Goal: Information Seeking & Learning: Check status

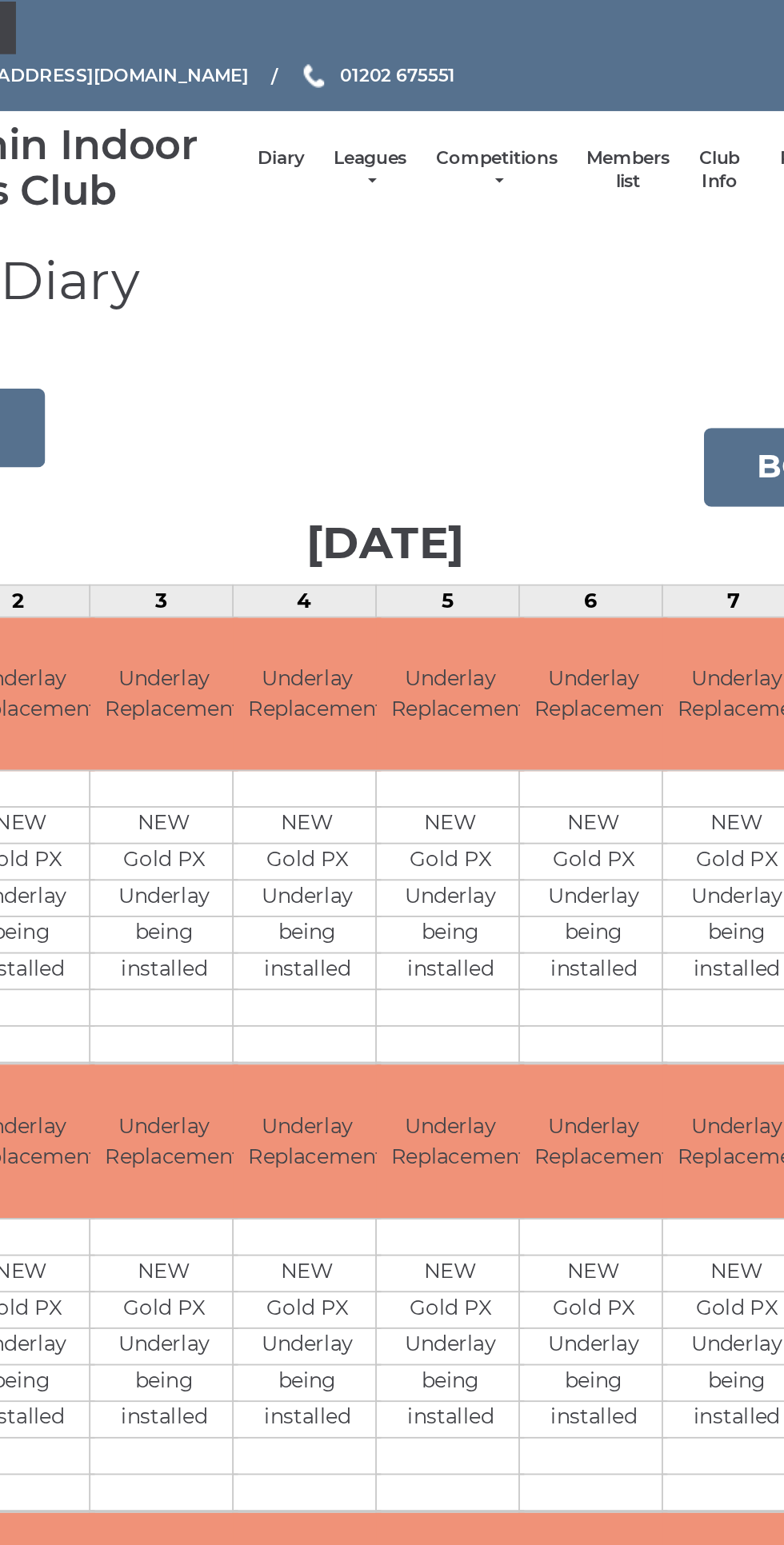
click at [423, 191] on h1 "Bowls Club Diary" at bounding box center [392, 175] width 760 height 51
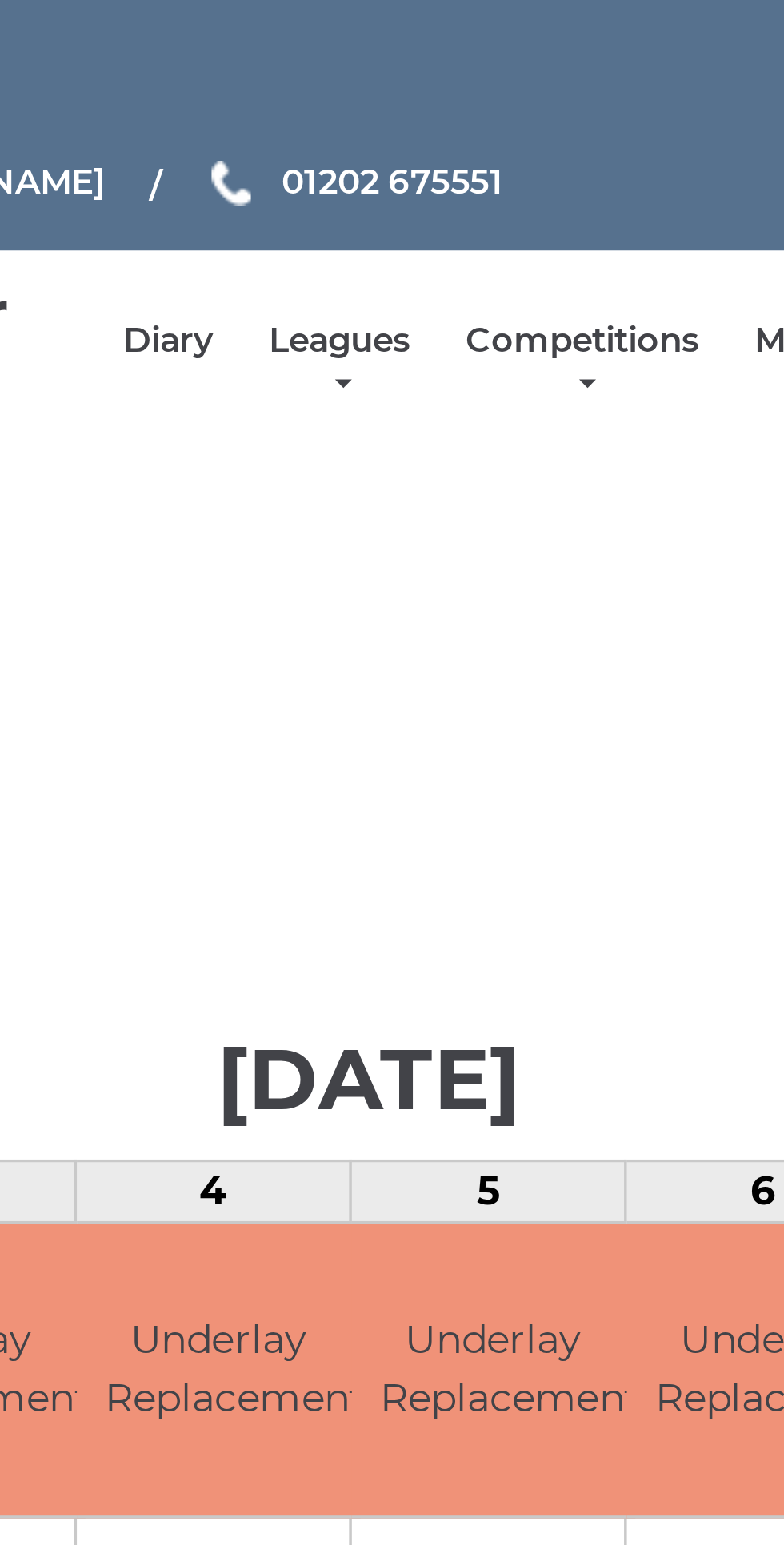
click at [403, 104] on link "Leagues" at bounding box center [384, 104] width 40 height 27
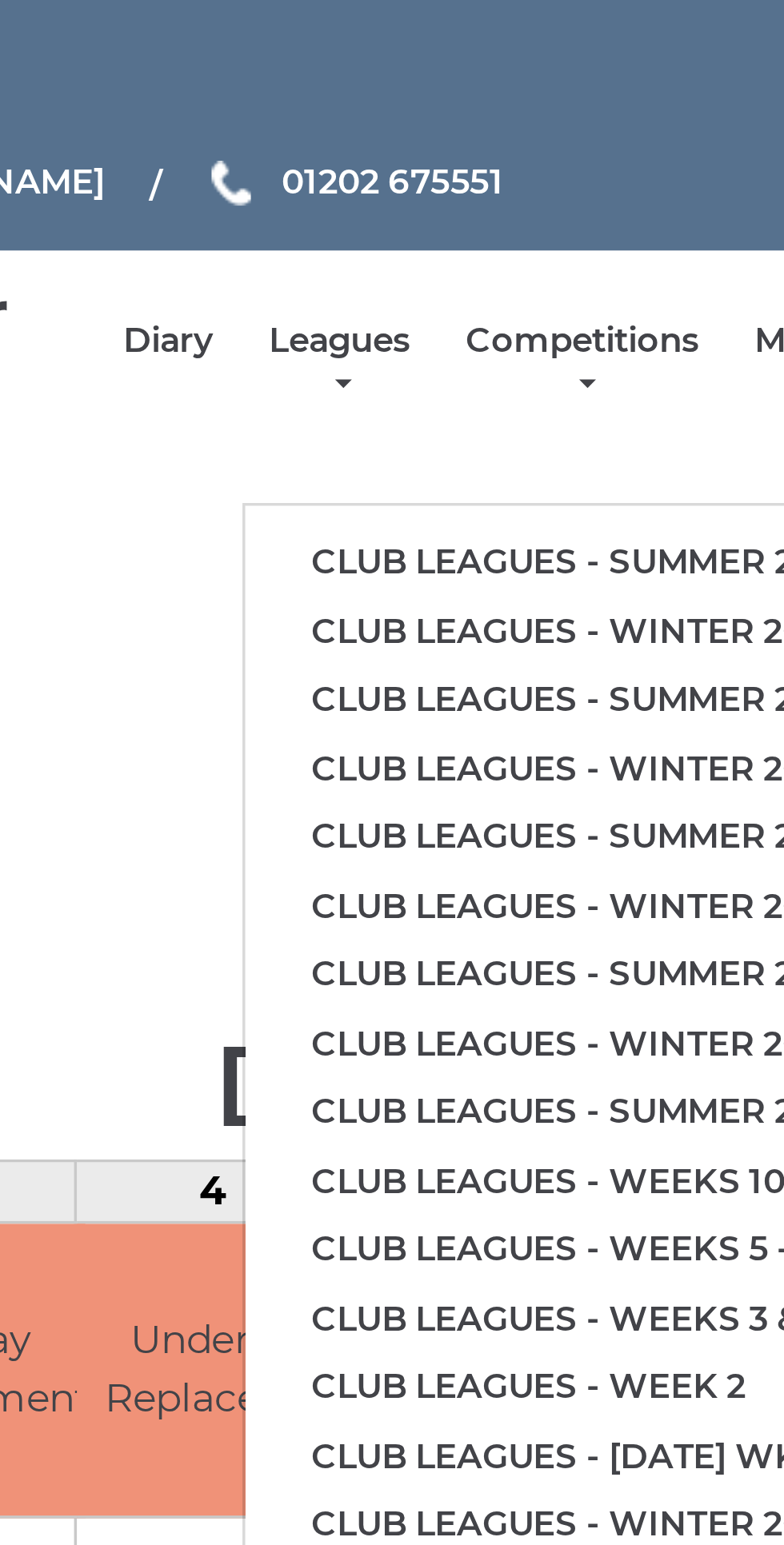
click at [480, 156] on link "Club leagues - Summer 2025" at bounding box center [454, 161] width 194 height 20
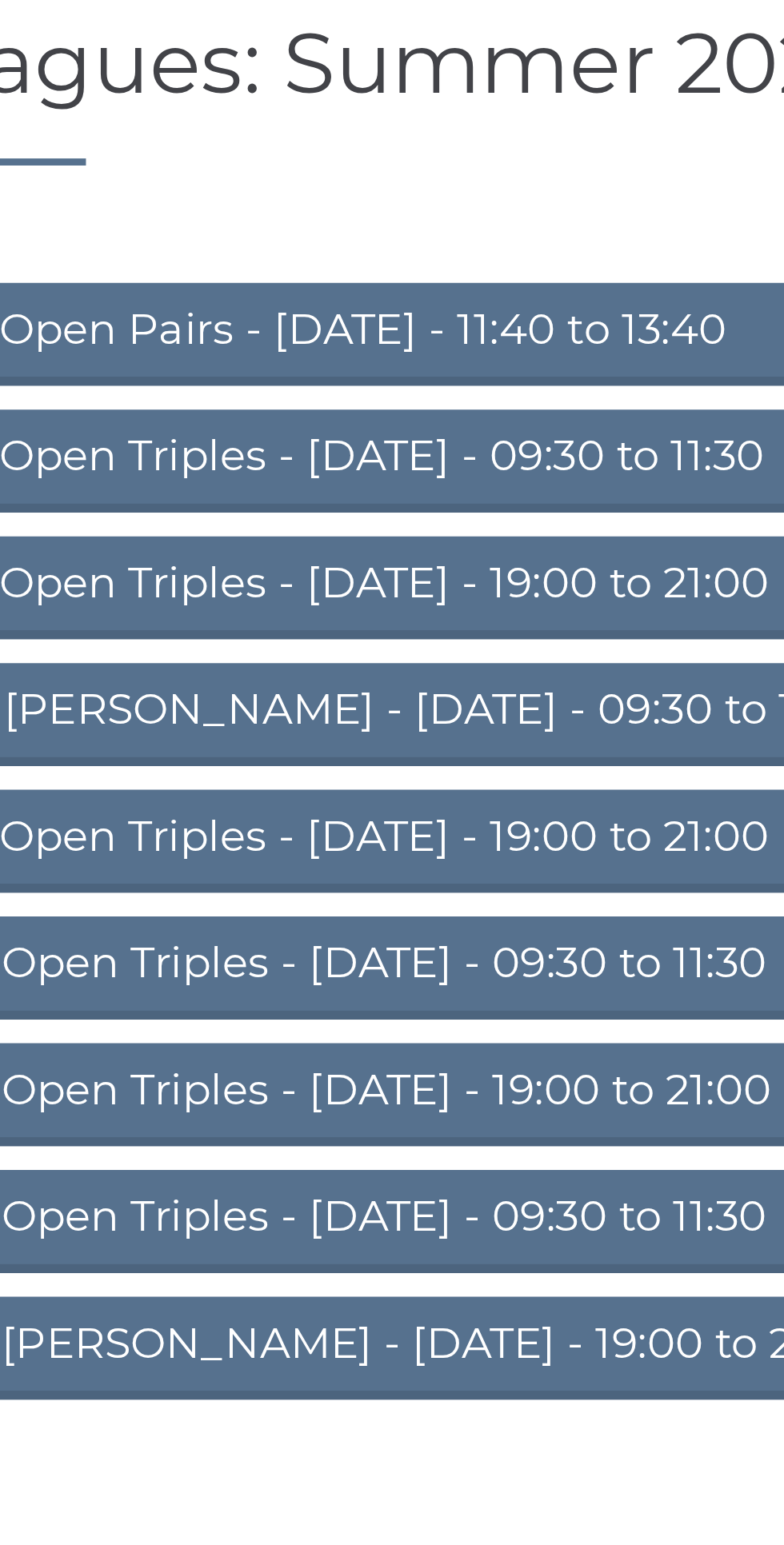
click at [354, 290] on link "S02 Open Triples - Tuesday - 09:30 to 11:30" at bounding box center [392, 300] width 552 height 35
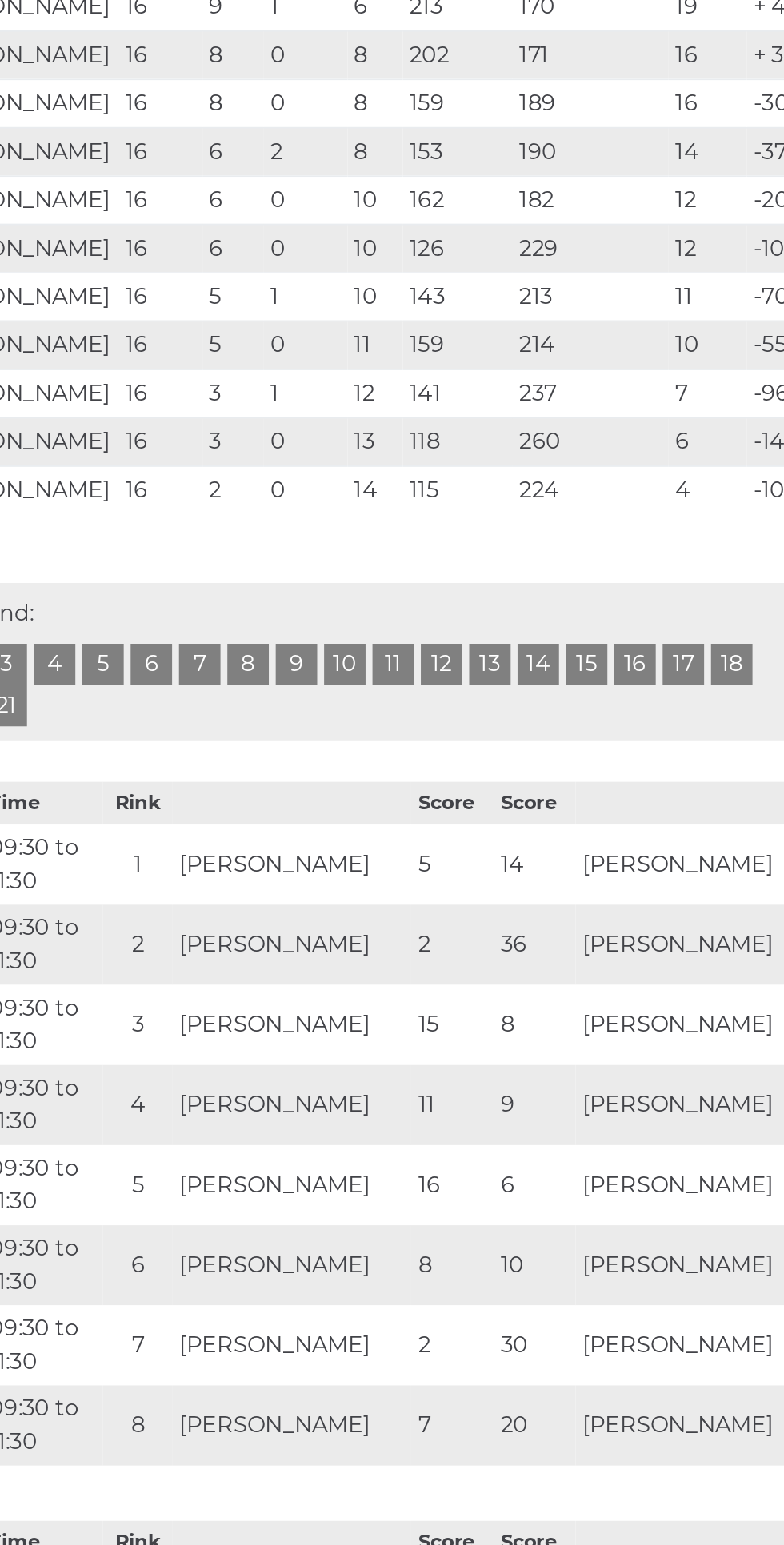
scroll to position [241, 0]
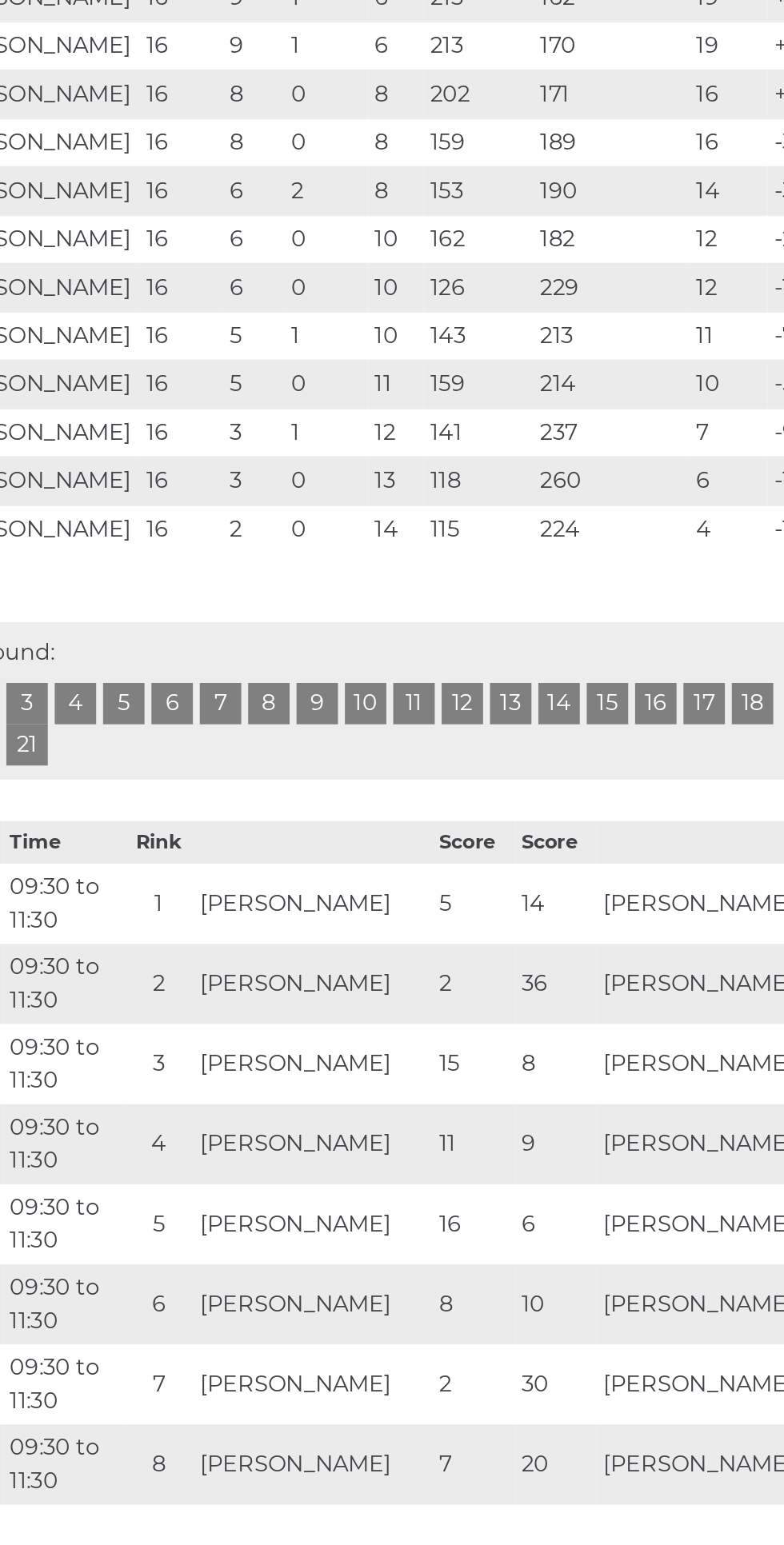
click at [583, 739] on link "17" at bounding box center [592, 728] width 24 height 24
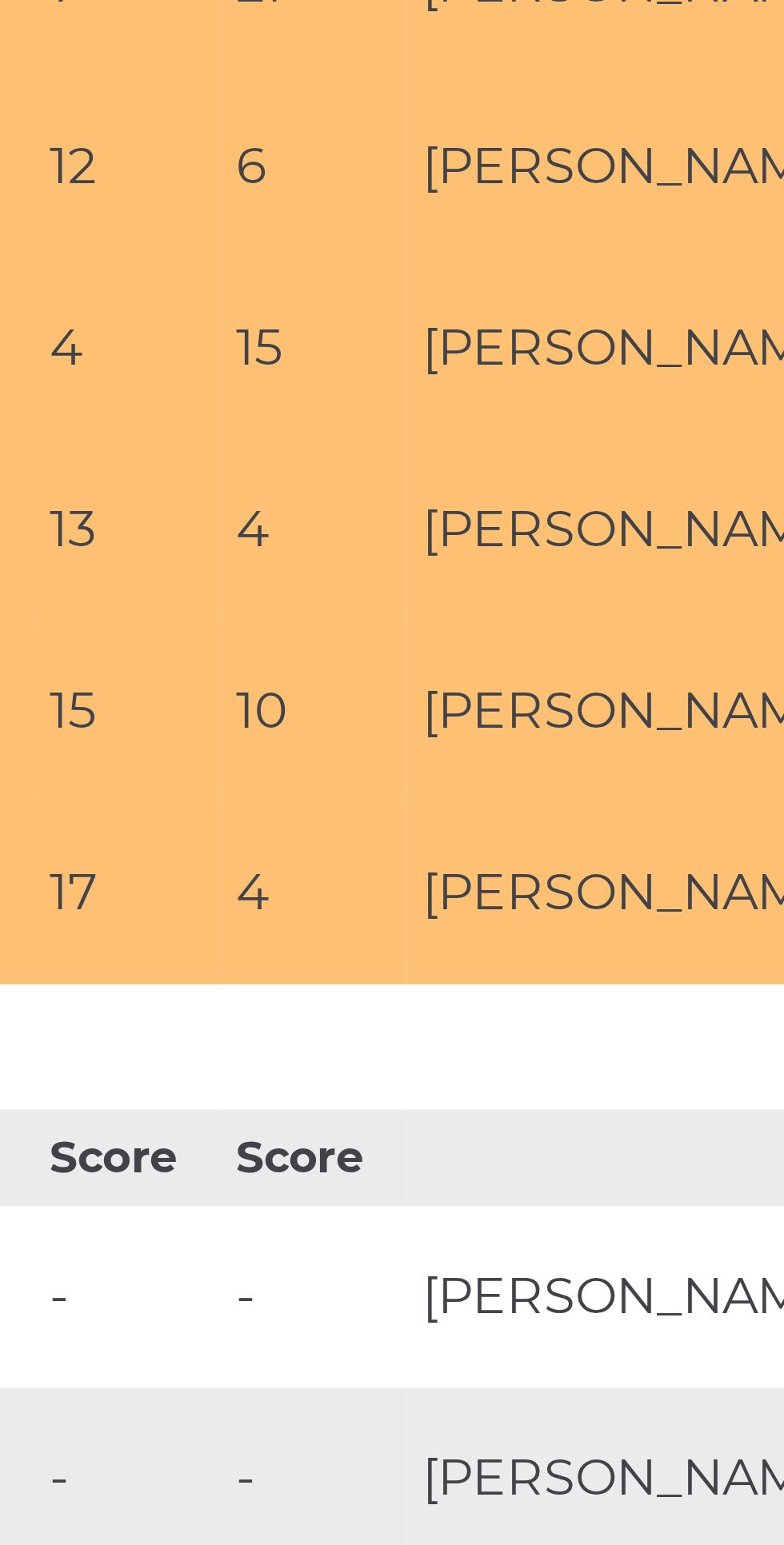
scroll to position [7314, 0]
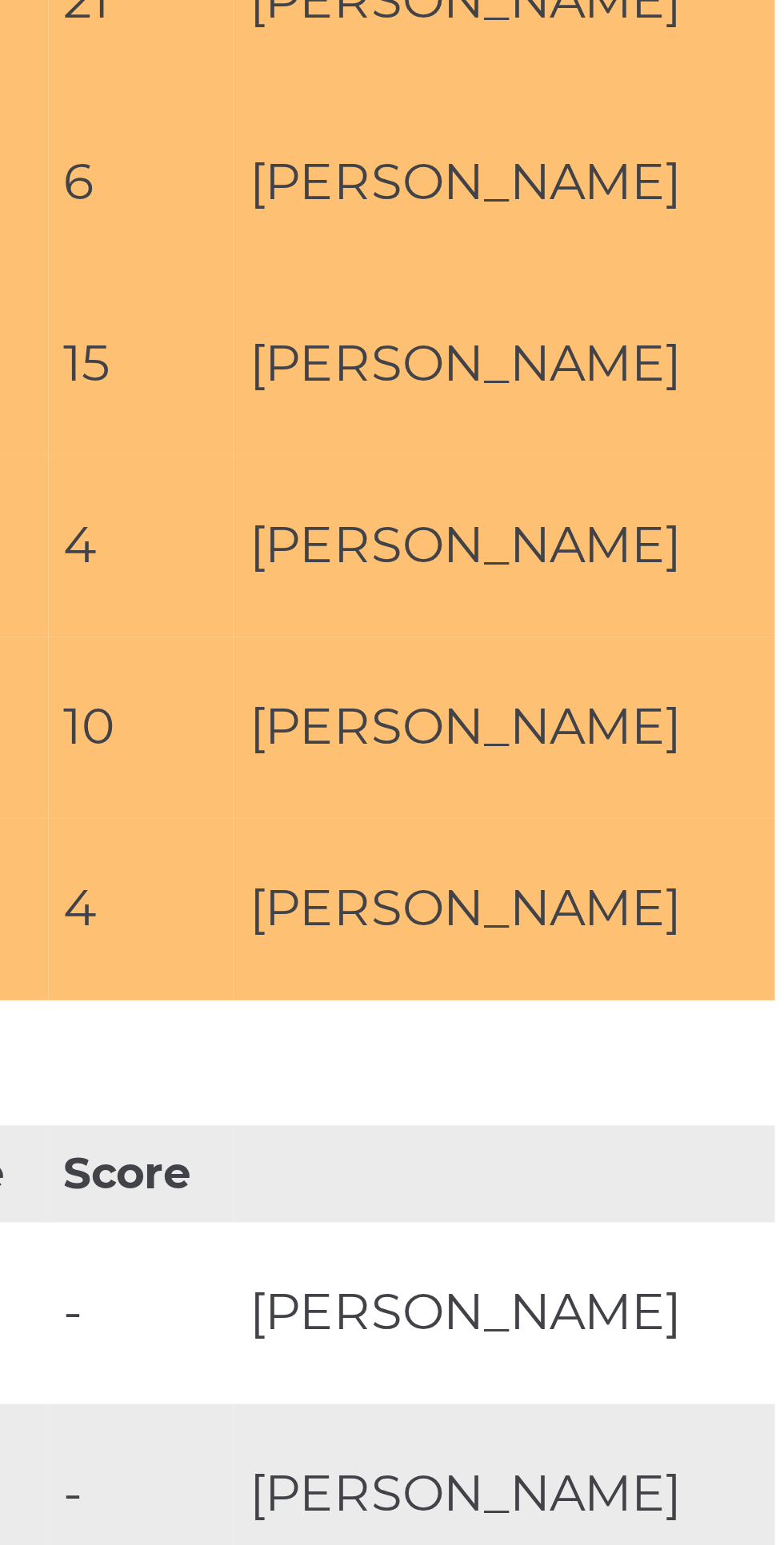
click at [642, 951] on td "[PERSON_NAME]" at bounding box center [598, 928] width 139 height 46
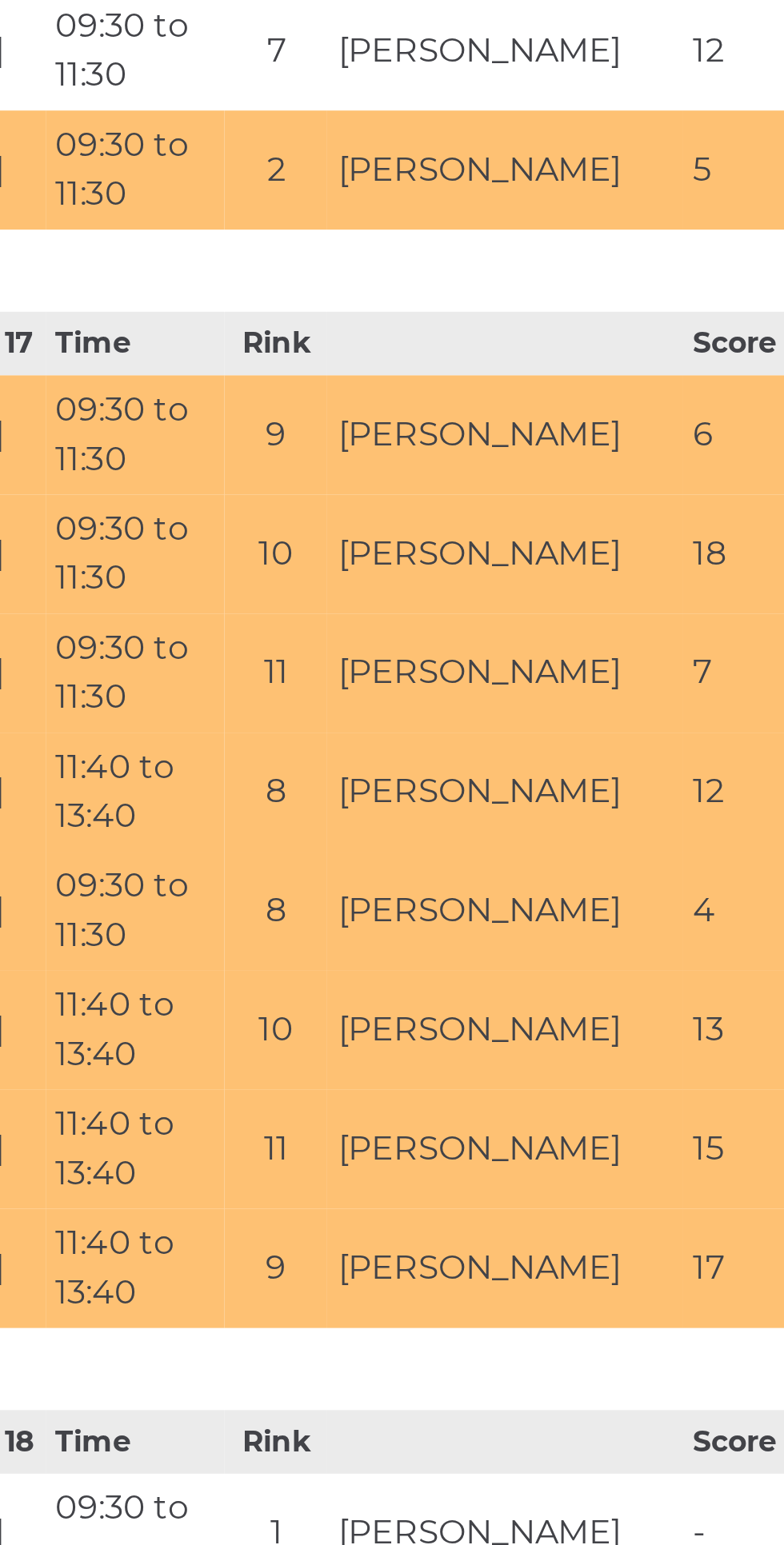
click at [466, 672] on td "6" at bounding box center [459, 650] width 48 height 46
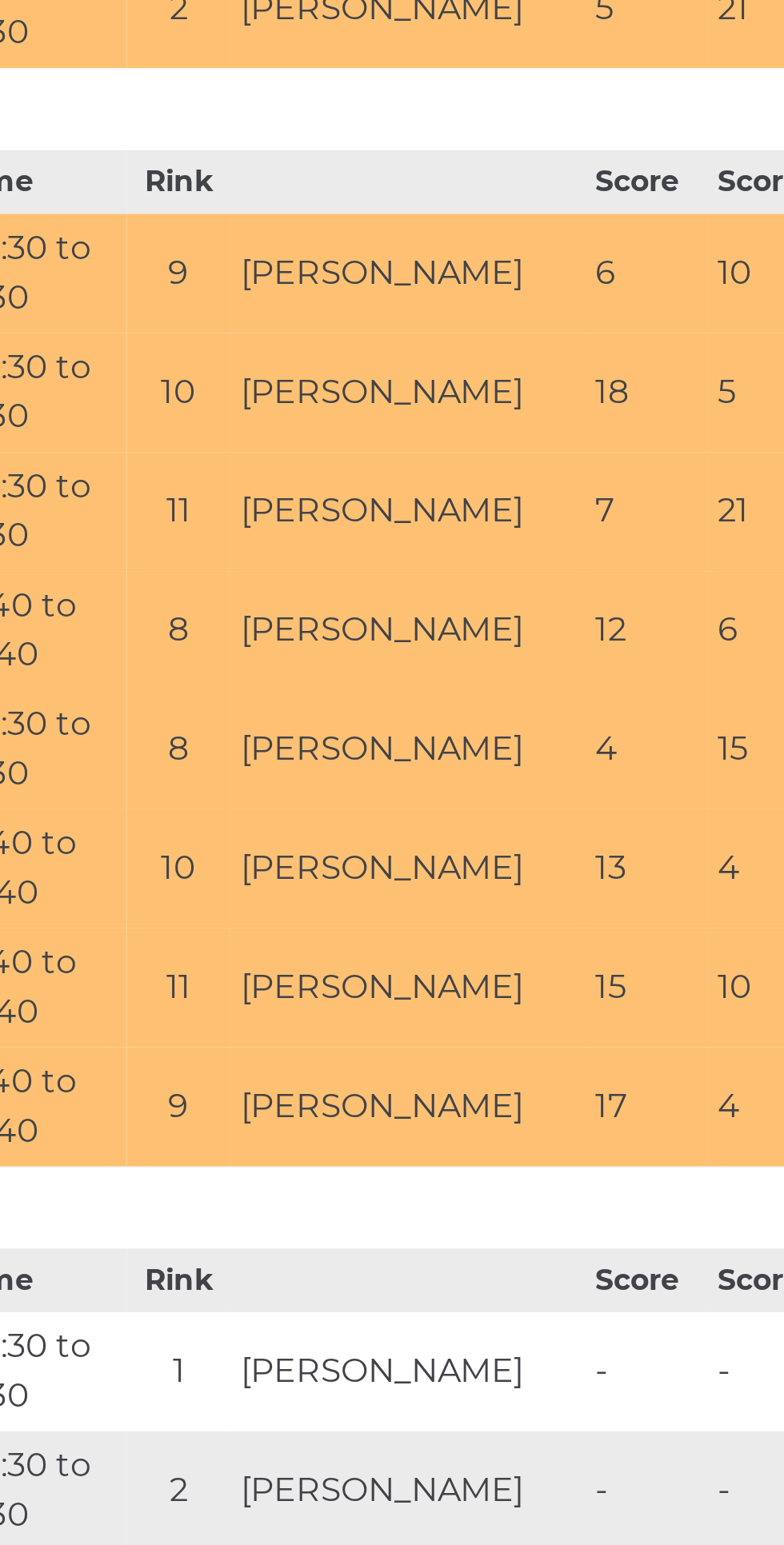
click at [508, 765] on td "21" at bounding box center [506, 742] width 48 height 46
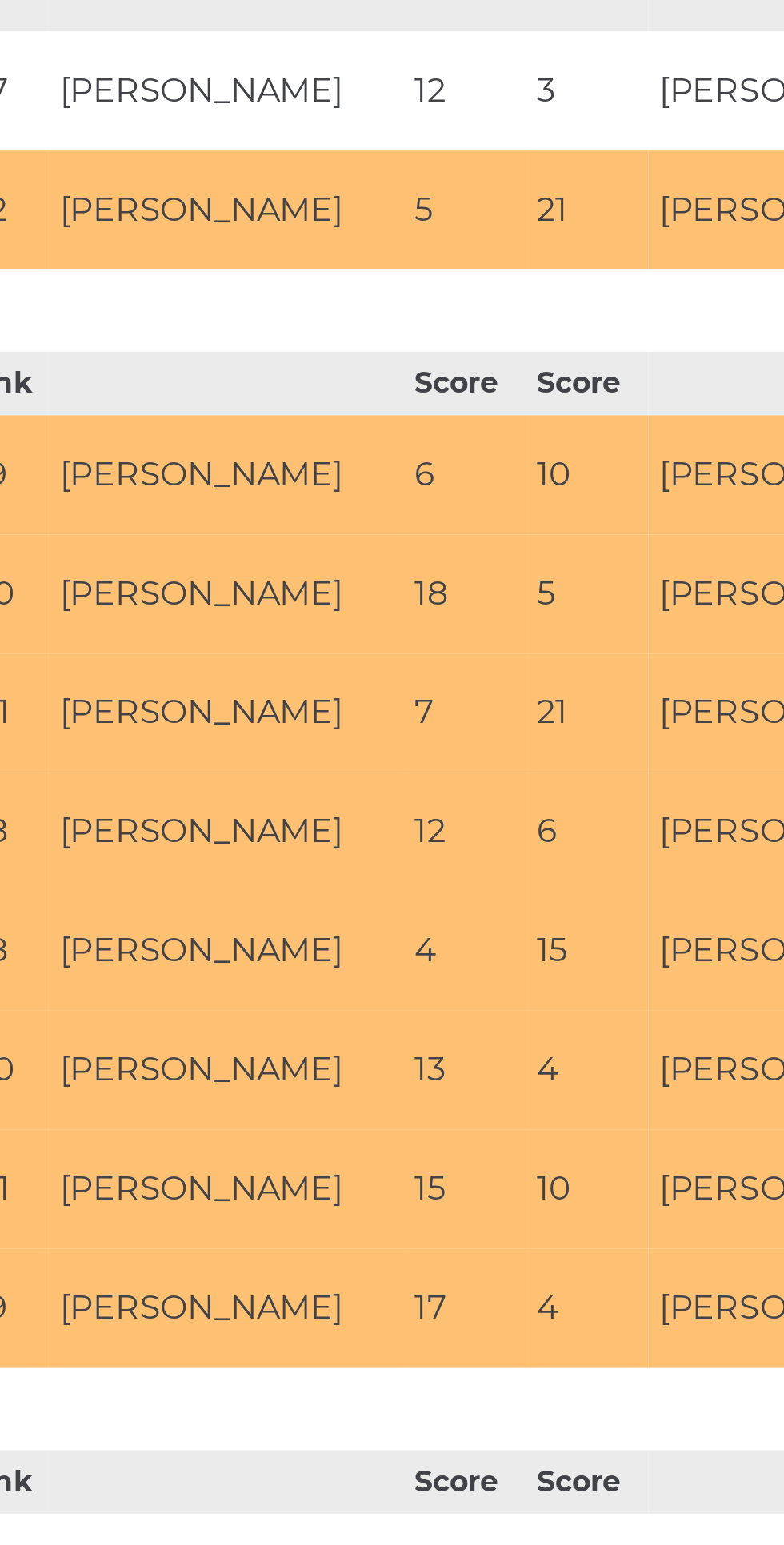
scroll to position [241, 0]
